Goal: Use online tool/utility: Use online tool/utility

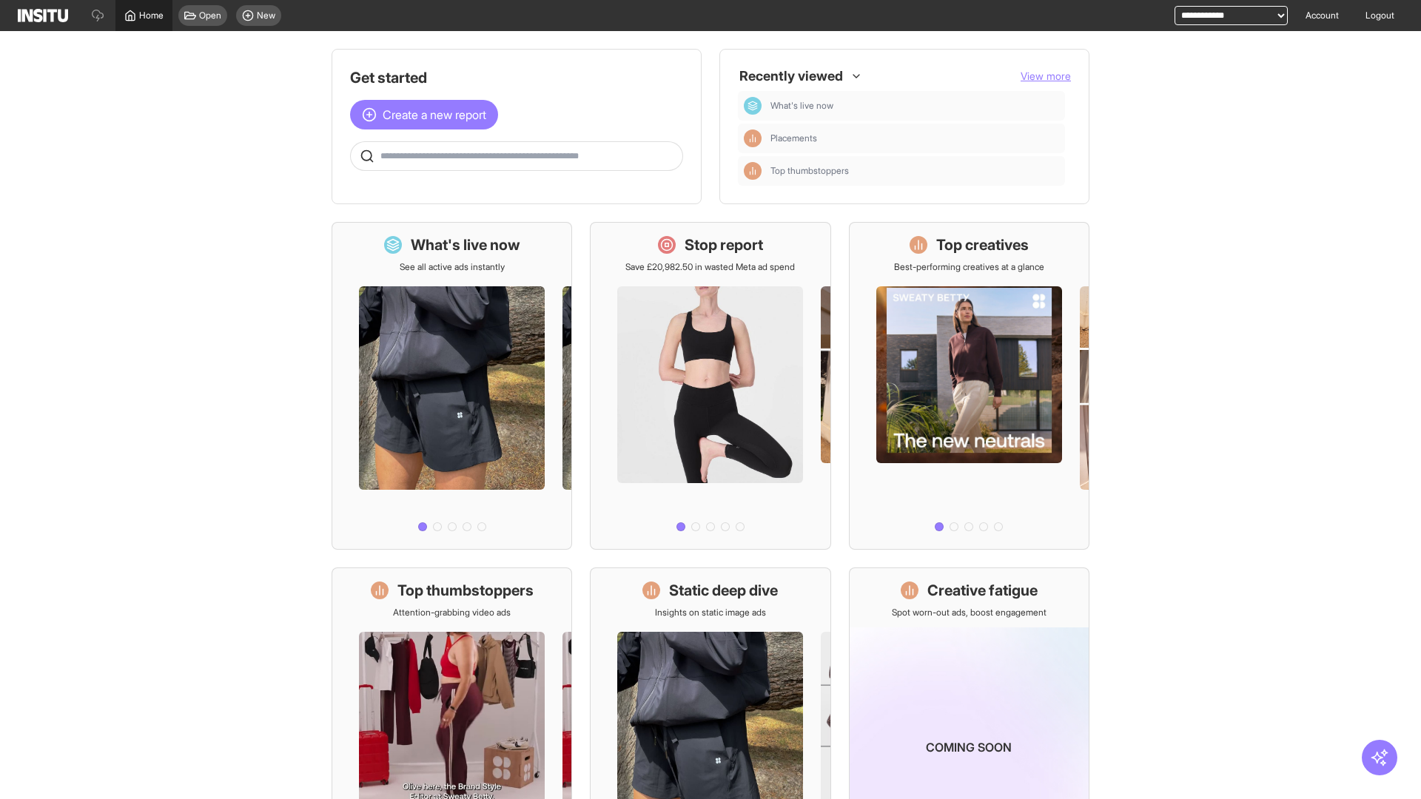
click at [144, 16] on span "Home" at bounding box center [151, 16] width 24 height 12
click at [428, 115] on span "Create a new report" at bounding box center [435, 115] width 104 height 18
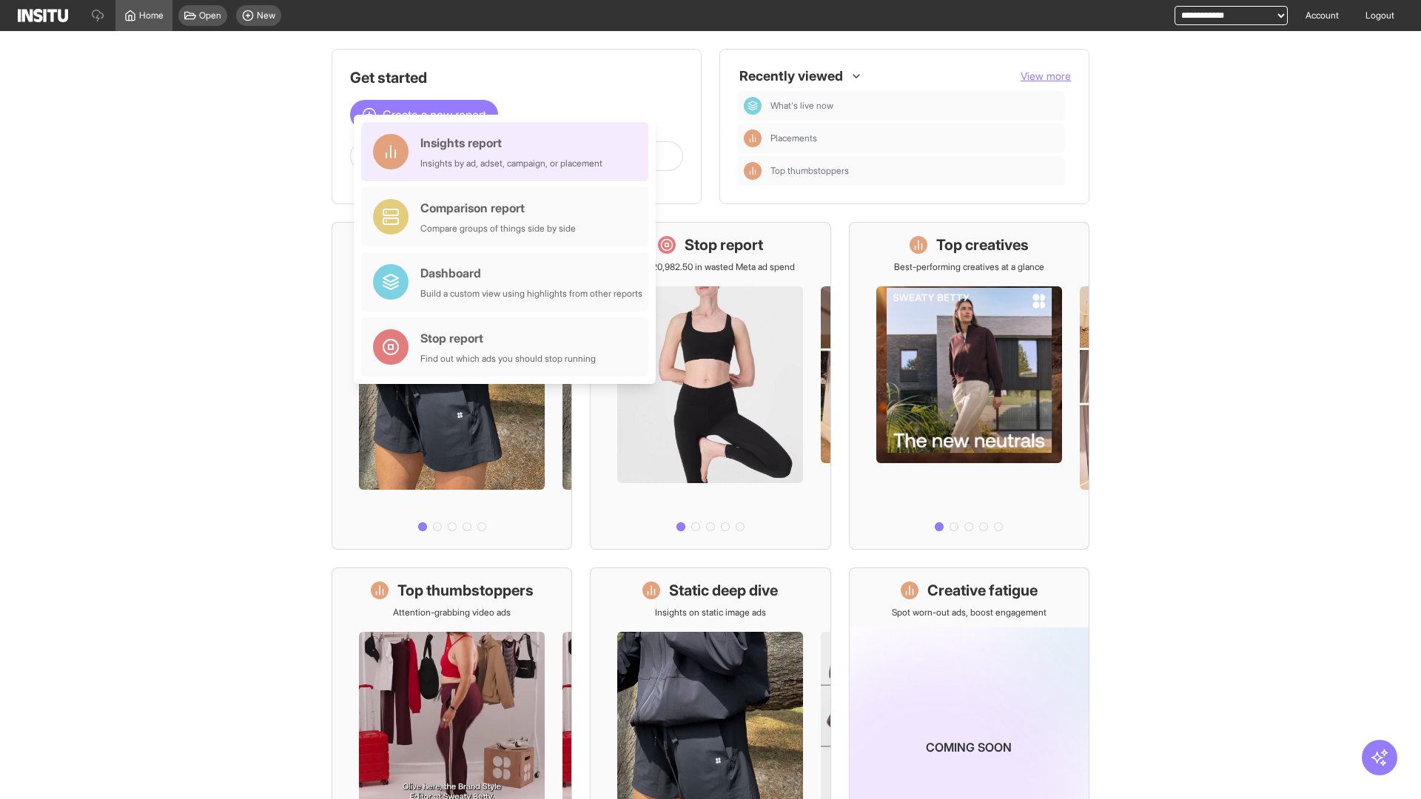
click at [509, 152] on div "Insights report Insights by ad, adset, campaign, or placement" at bounding box center [511, 152] width 182 height 36
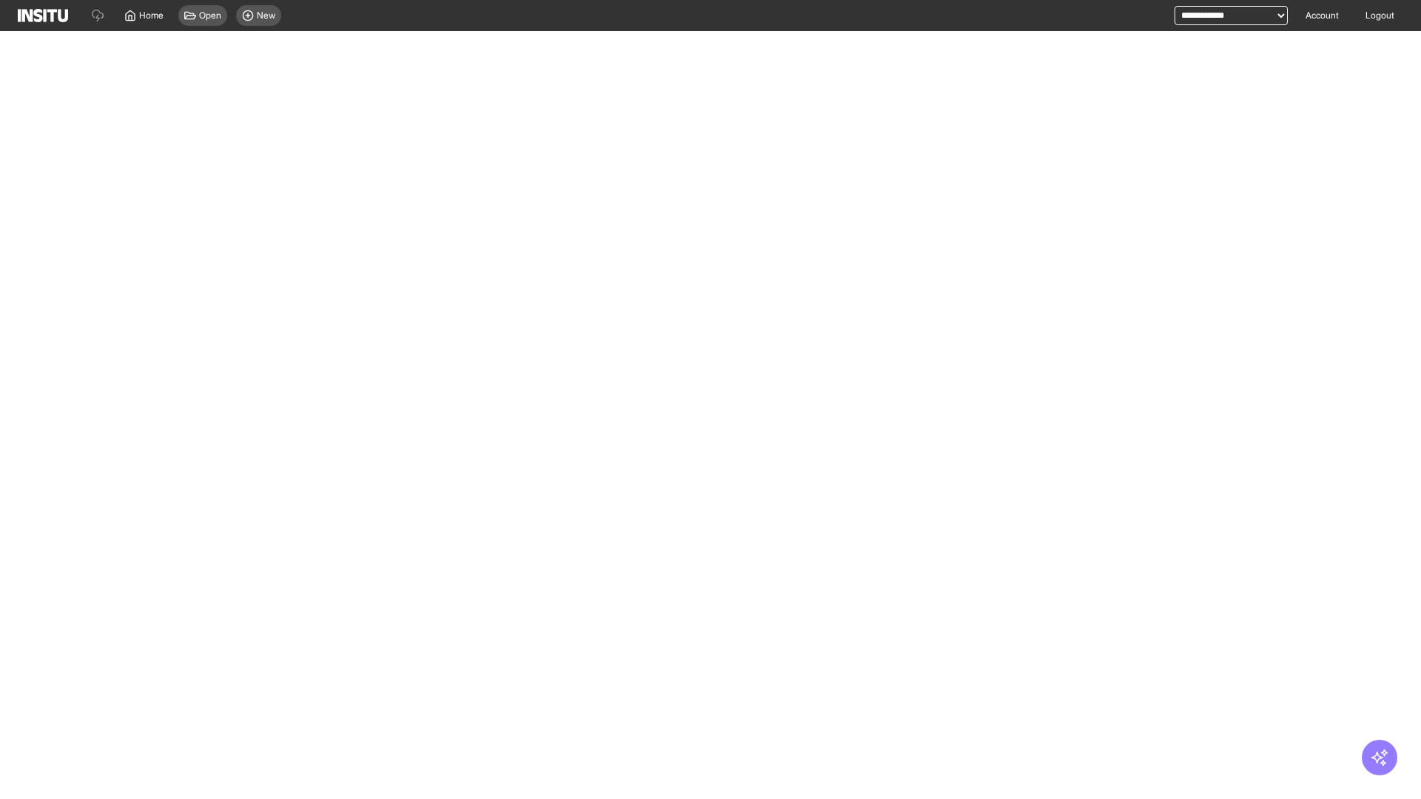
select select "**"
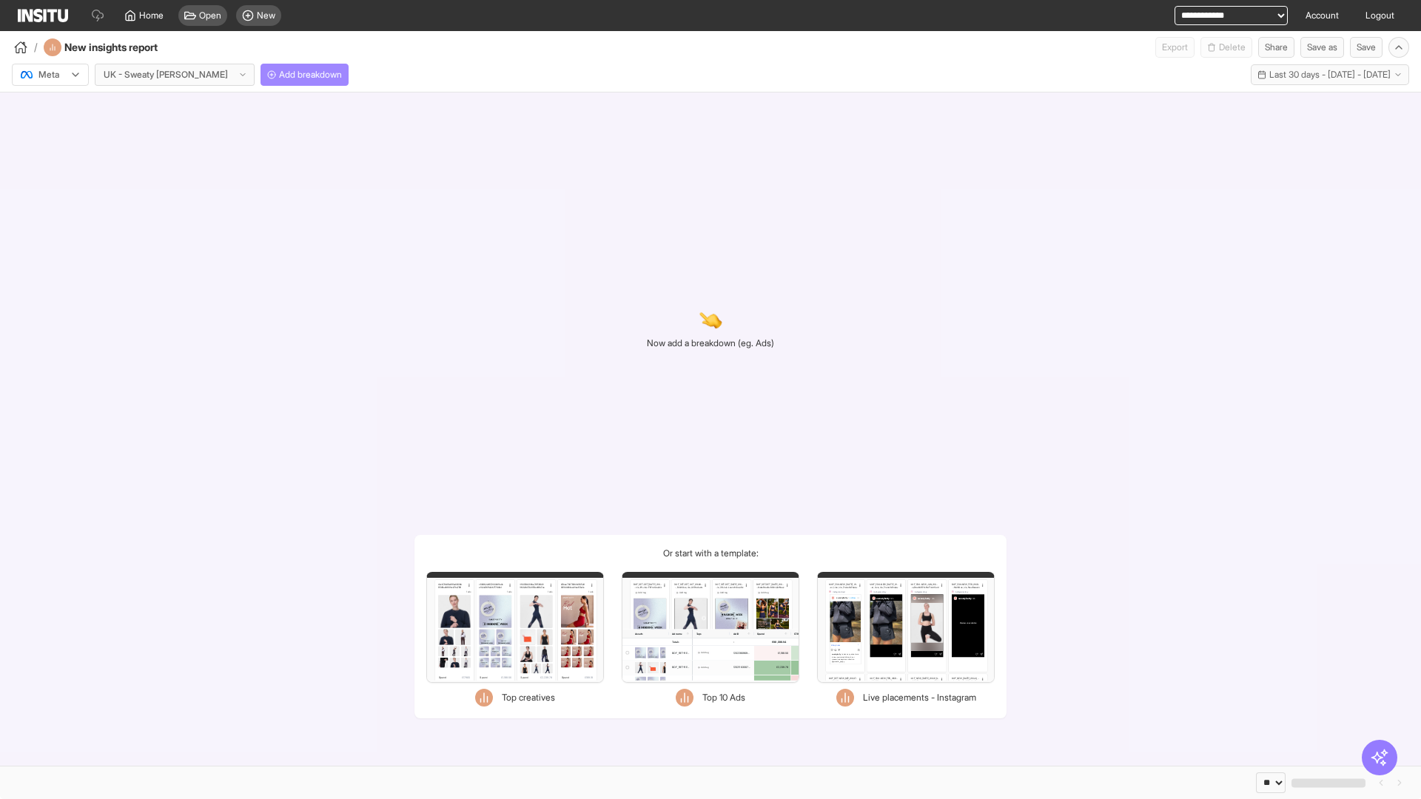
click at [279, 75] on span "Add breakdown" at bounding box center [310, 75] width 63 height 12
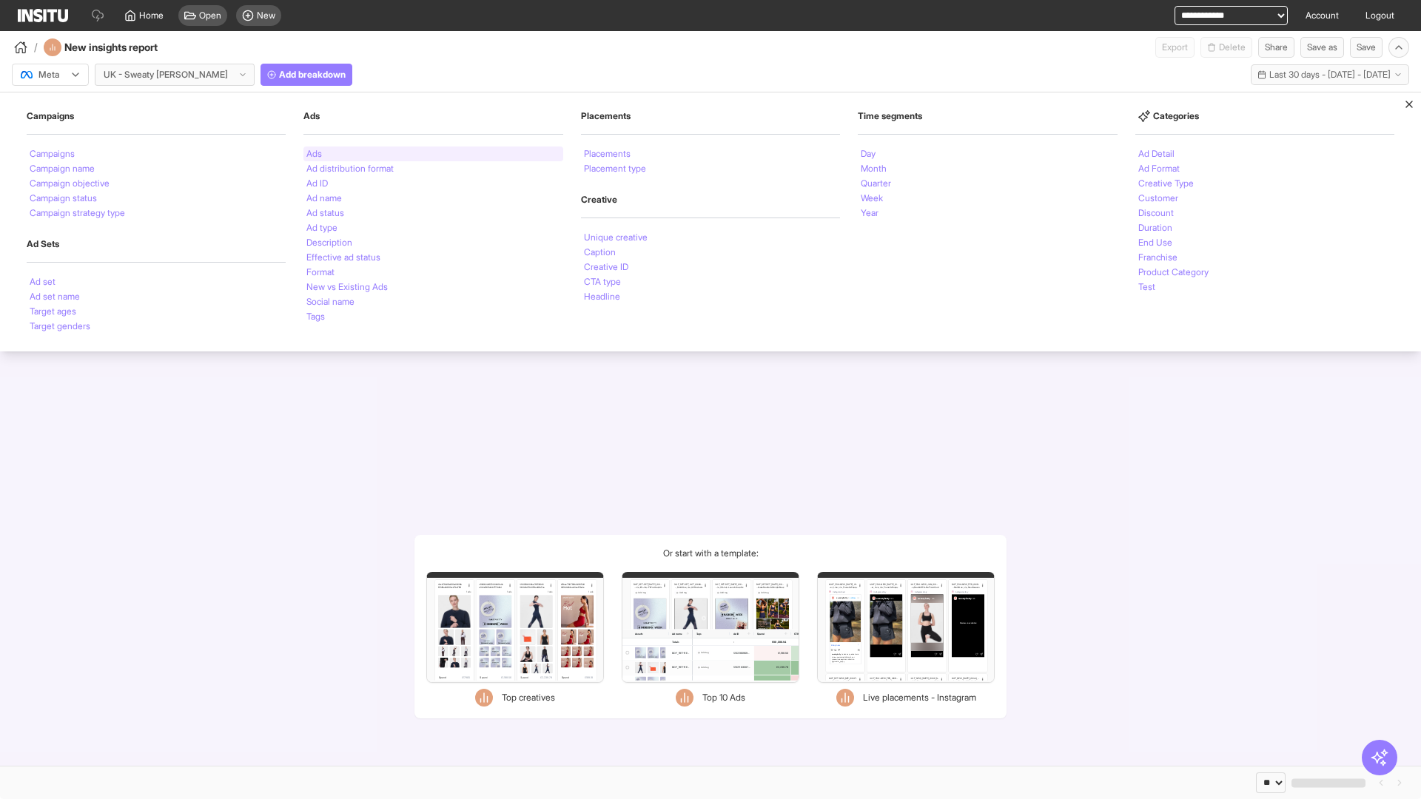
click at [314, 154] on li "Ads" at bounding box center [314, 154] width 16 height 9
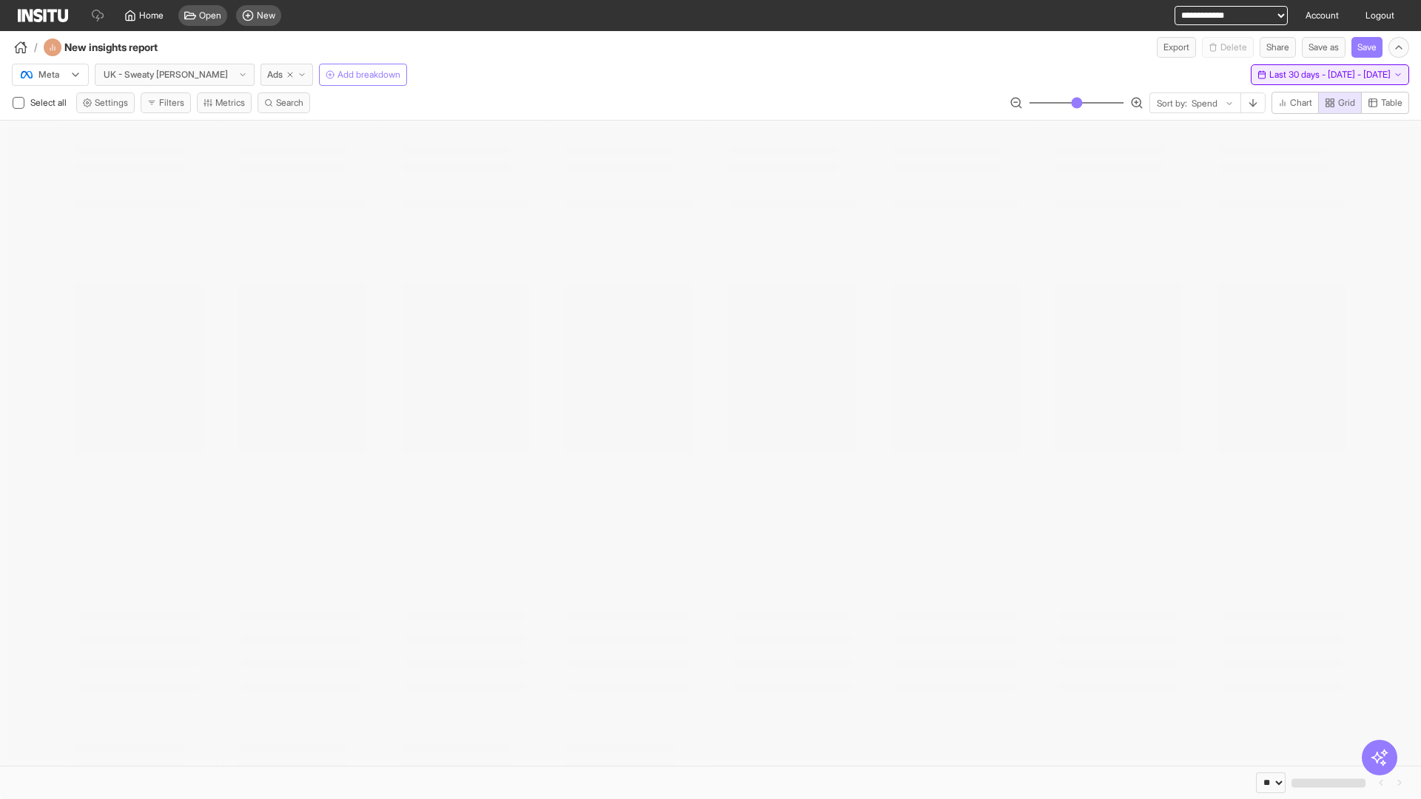
click at [1299, 75] on span "Last 30 days - [DATE] - [DATE]" at bounding box center [1330, 75] width 121 height 12
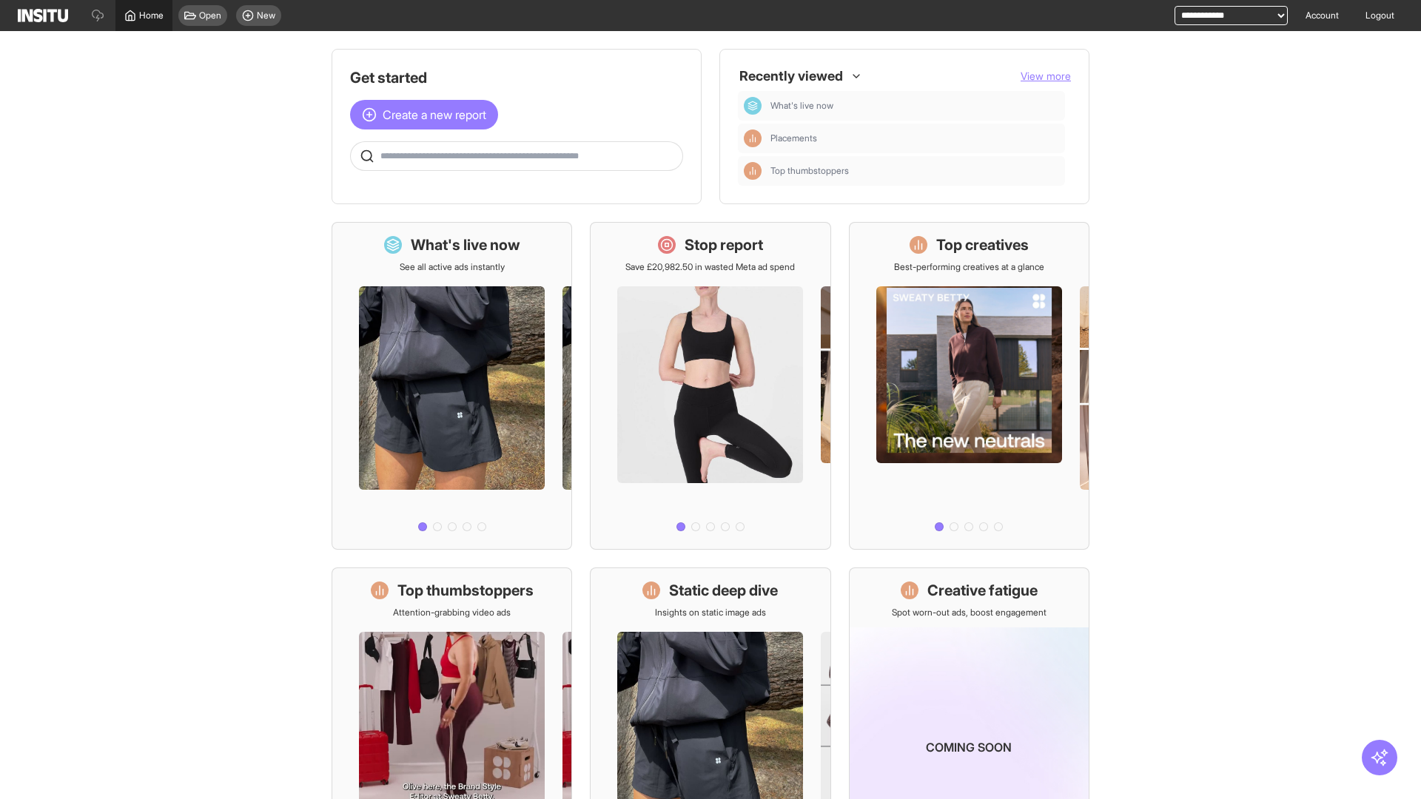
click at [144, 16] on span "Home" at bounding box center [151, 16] width 24 height 12
click at [428, 115] on span "Create a new report" at bounding box center [435, 115] width 104 height 18
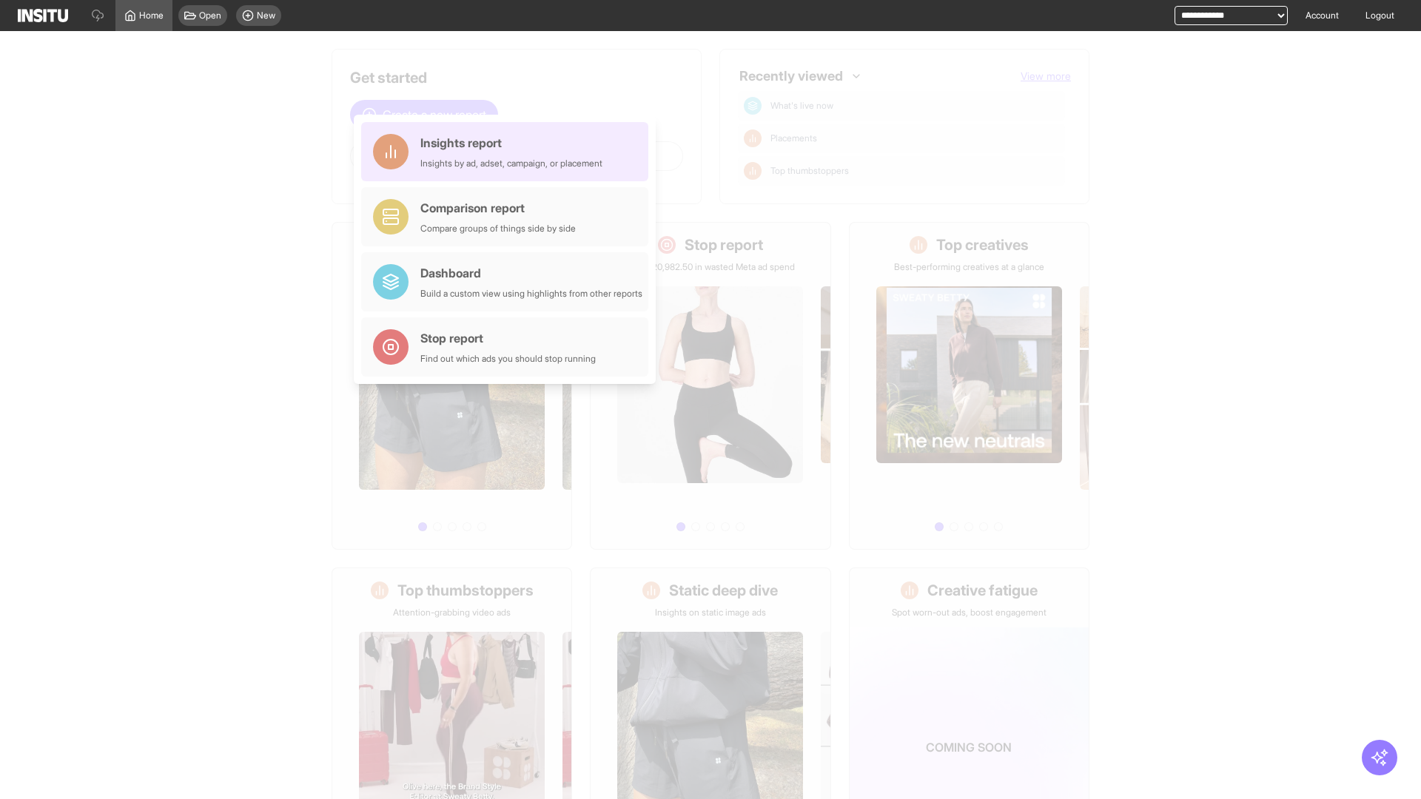
click at [509, 152] on div "Insights report Insights by ad, adset, campaign, or placement" at bounding box center [511, 152] width 182 height 36
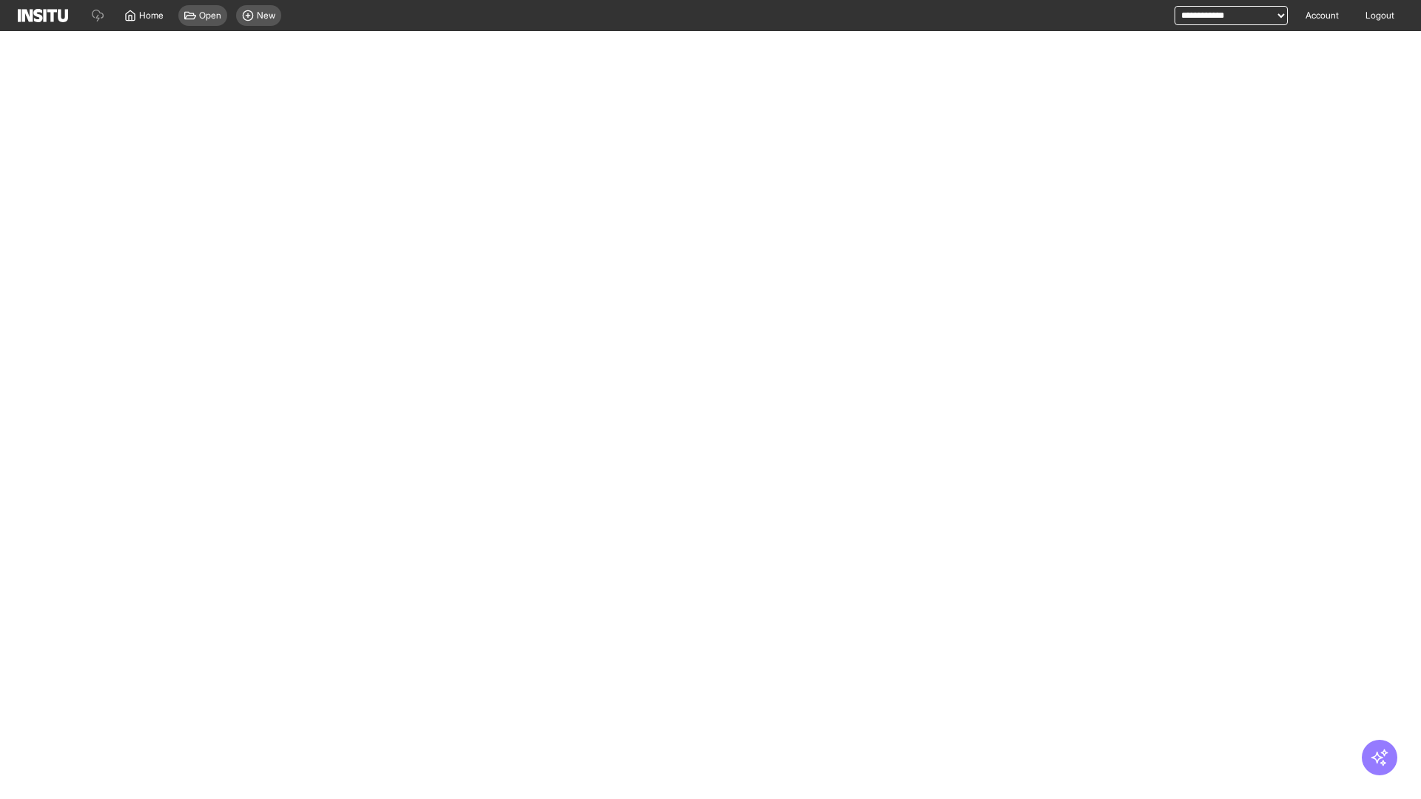
select select "**"
